Goal: Task Accomplishment & Management: Use online tool/utility

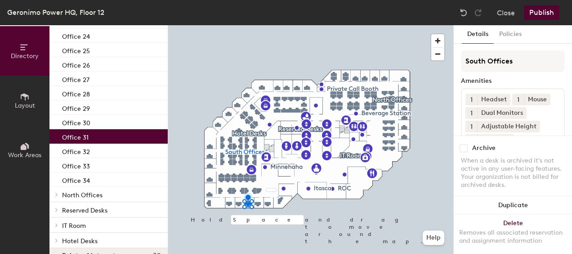
scroll to position [225, 0]
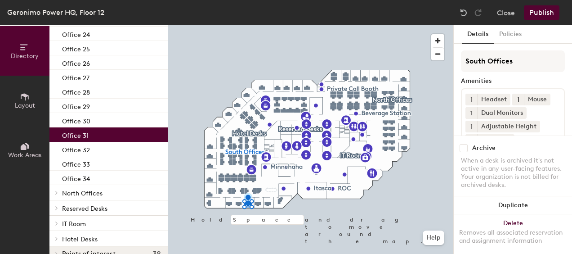
click at [97, 128] on div "Office 31" at bounding box center [108, 134] width 118 height 14
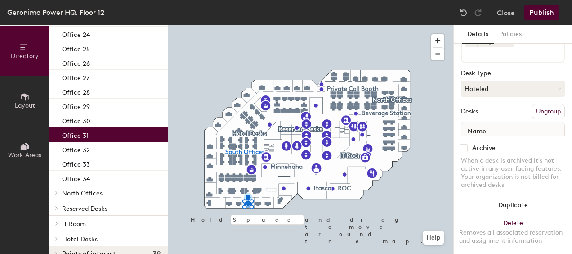
scroll to position [106, 0]
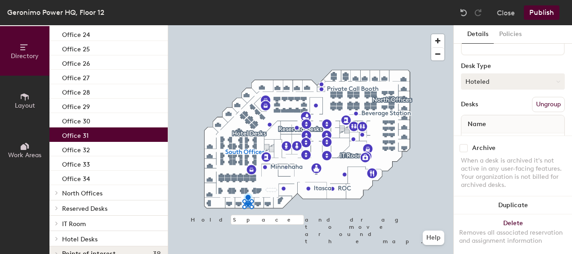
click at [552, 79] on button "Hoteled" at bounding box center [513, 81] width 104 height 16
click at [490, 107] on div "Assigned" at bounding box center [506, 109] width 90 height 13
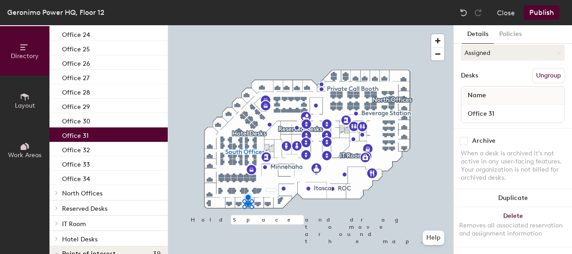
scroll to position [143, 0]
click at [532, 13] on button "Publish" at bounding box center [542, 12] width 36 height 14
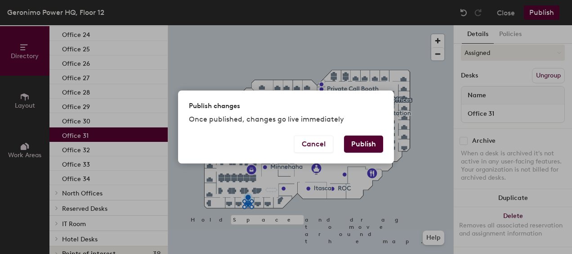
click at [367, 146] on button "Publish" at bounding box center [363, 143] width 39 height 17
